Goal: Information Seeking & Learning: Check status

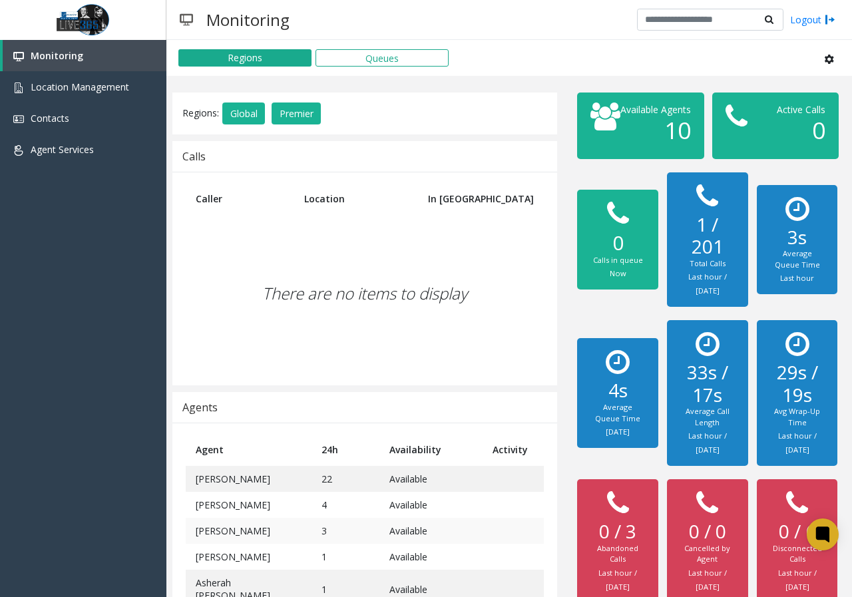
scroll to position [183, 0]
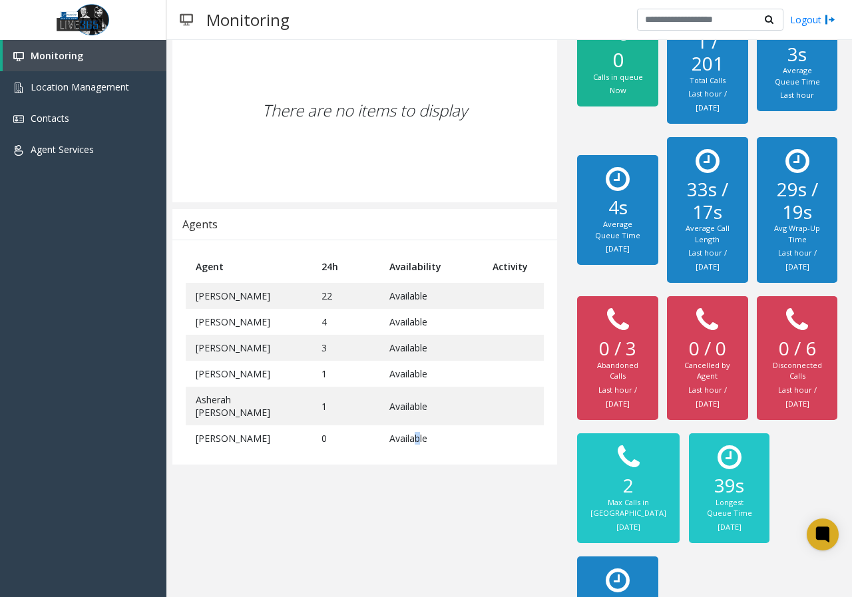
click at [407, 534] on div "Regions: Global Premier Calls Caller Location In [GEOGRAPHIC_DATA] There are no…" at bounding box center [365, 298] width 405 height 778
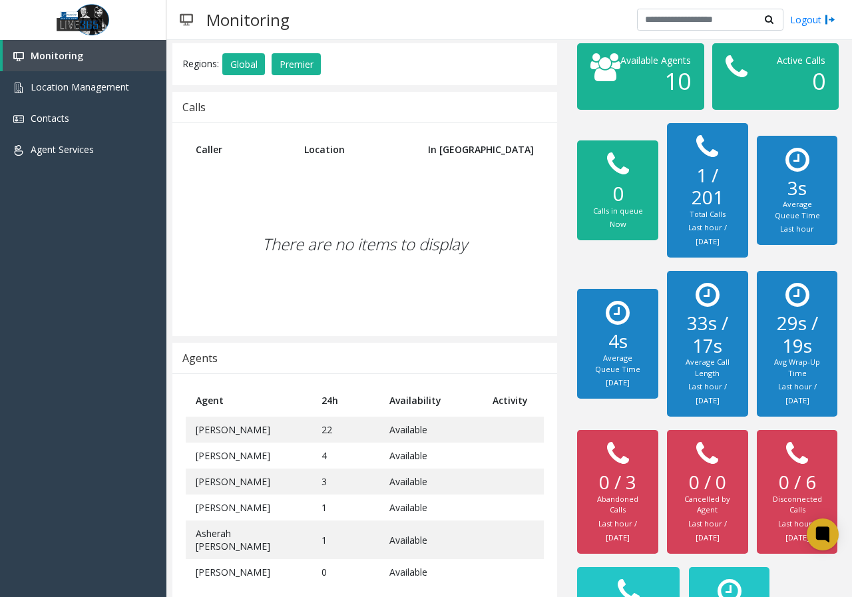
scroll to position [0, 0]
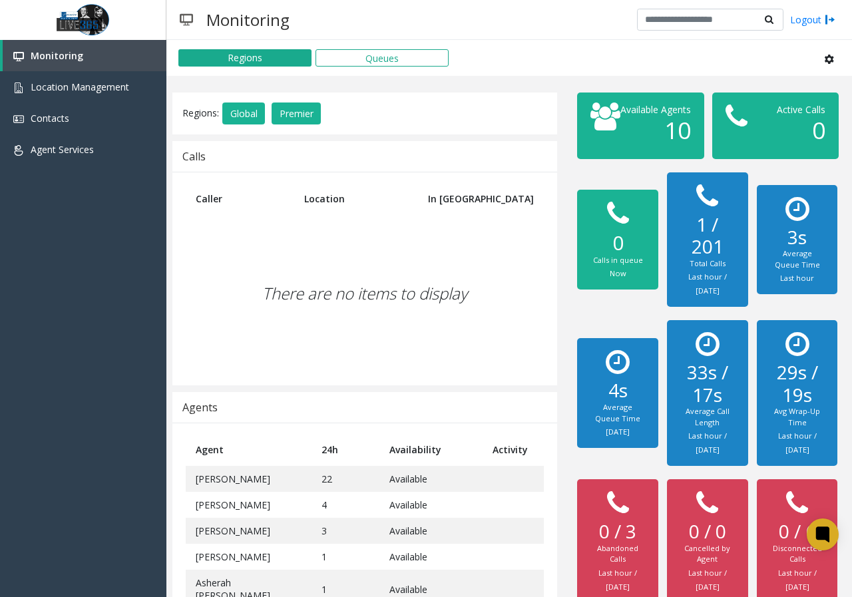
click at [376, 325] on div "There are no items to display" at bounding box center [365, 293] width 358 height 157
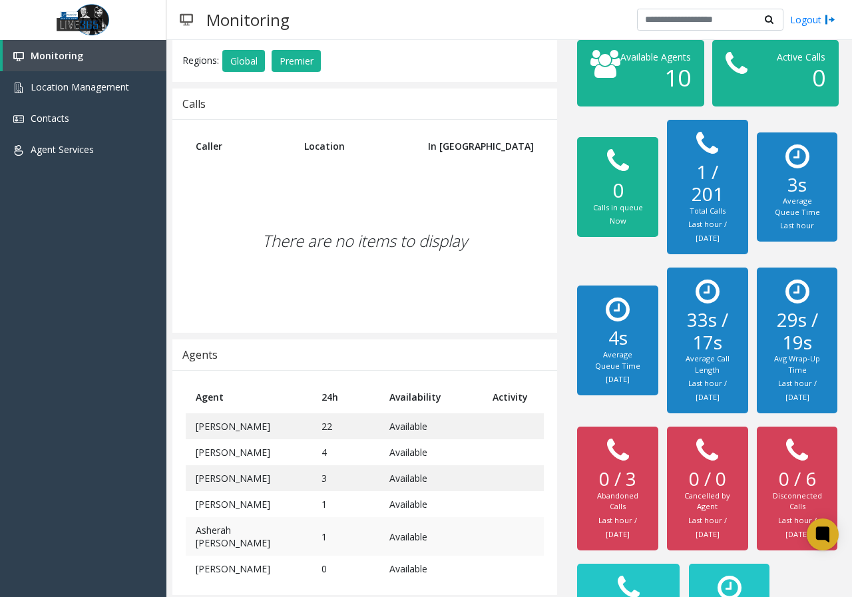
scroll to position [133, 0]
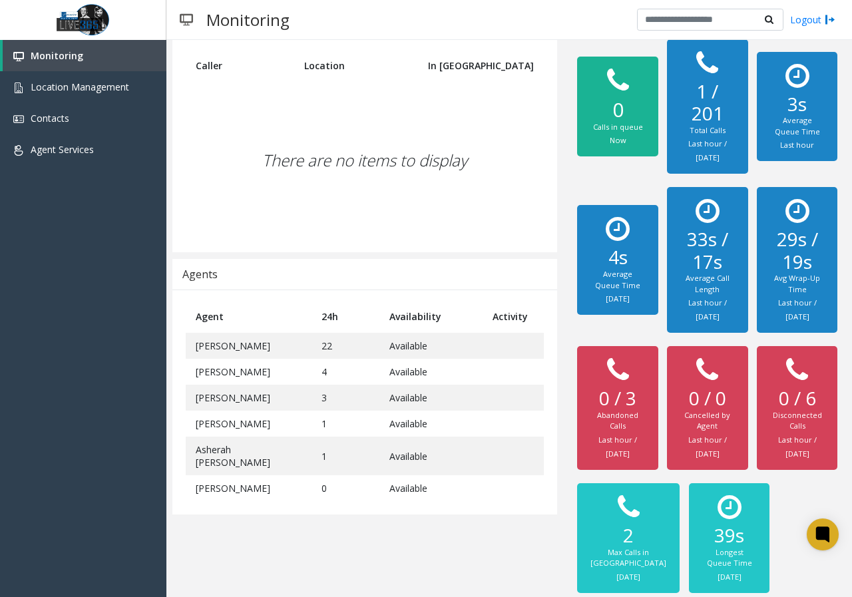
click at [408, 540] on div "Regions: Global Premier Calls Caller Location In [GEOGRAPHIC_DATA] There are no…" at bounding box center [365, 348] width 405 height 778
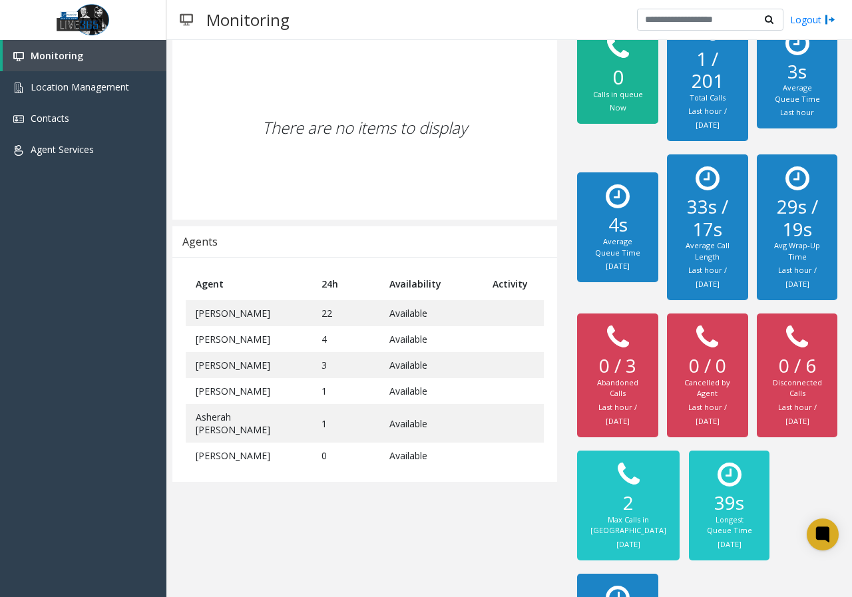
scroll to position [183, 0]
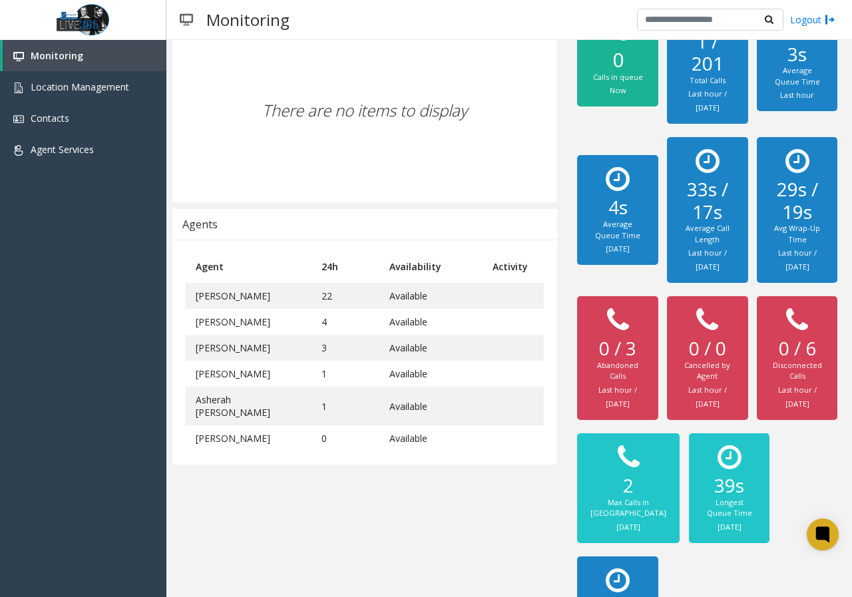
click at [322, 451] on td "0" at bounding box center [346, 439] width 68 height 26
click at [376, 515] on div "Regions: Global Premier Calls Caller Location In [GEOGRAPHIC_DATA] There are no…" at bounding box center [365, 298] width 405 height 778
click at [404, 464] on div "Agent 24h Availability Activity [PERSON_NAME] 22 Available [PERSON_NAME] 4 Avai…" at bounding box center [364, 352] width 385 height 225
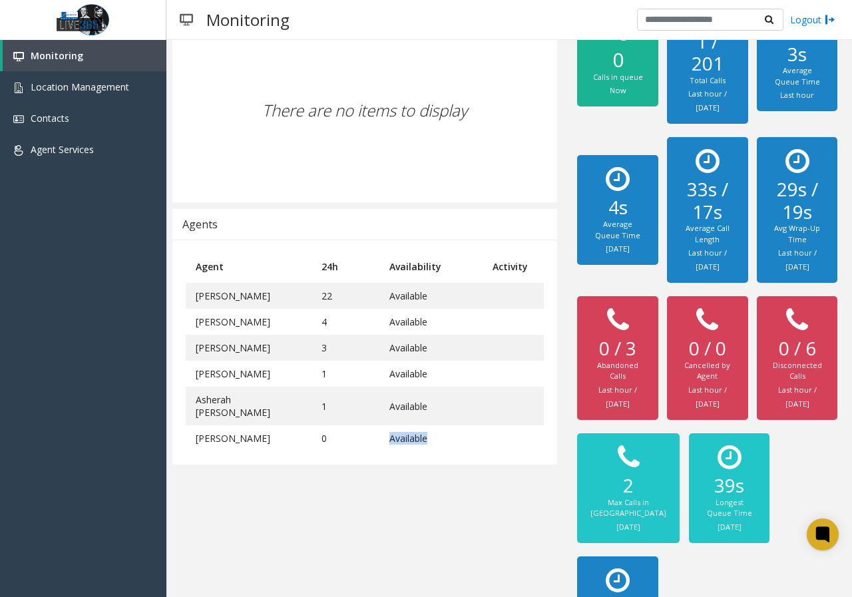
click at [405, 464] on div "Agent 24h Availability Activity [PERSON_NAME] 22 Available [PERSON_NAME] 4 Avai…" at bounding box center [364, 352] width 385 height 225
click at [406, 452] on td "Available" at bounding box center [431, 439] width 103 height 26
click at [479, 547] on div "Regions: Global Premier Calls Caller Location In [GEOGRAPHIC_DATA] There are no…" at bounding box center [365, 298] width 405 height 778
click at [340, 555] on div "Regions: Global Premier Calls Caller Location In [GEOGRAPHIC_DATA] There are no…" at bounding box center [365, 298] width 405 height 778
click at [370, 554] on div "Regions: Global Premier Calls Caller Location In [GEOGRAPHIC_DATA] There are no…" at bounding box center [365, 298] width 405 height 778
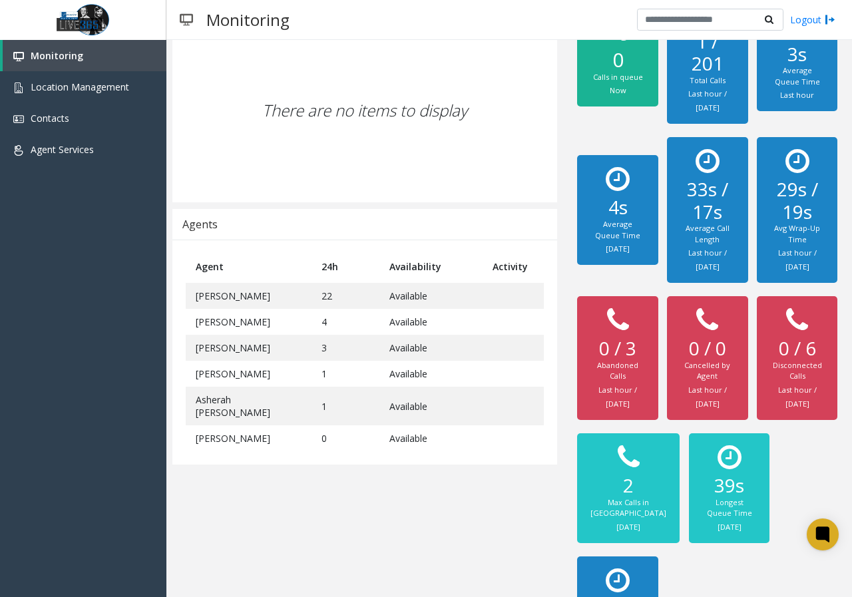
click at [267, 503] on div "Regions: Global Premier Calls Caller Location In [GEOGRAPHIC_DATA] There are no…" at bounding box center [365, 298] width 405 height 778
